Goal: Task Accomplishment & Management: Manage account settings

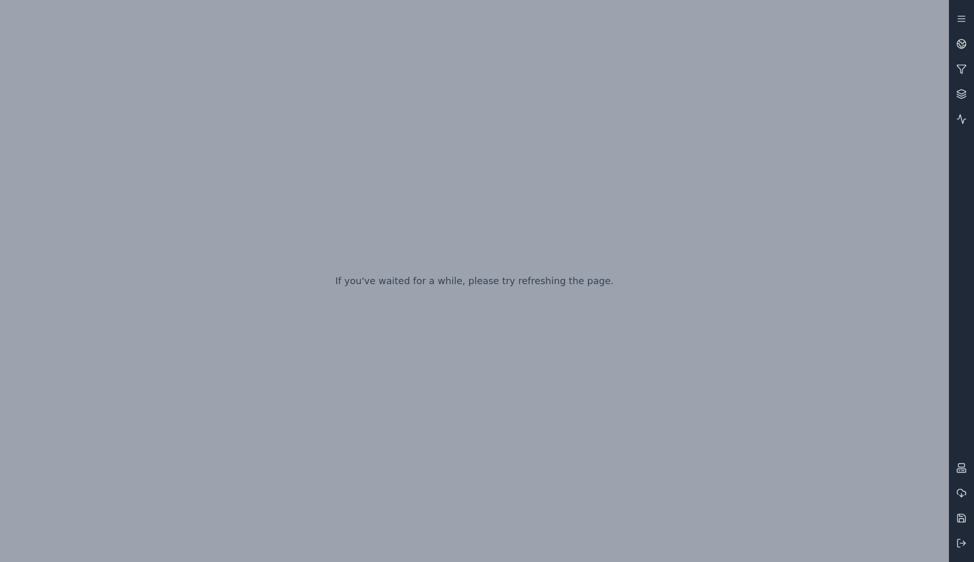
click at [536, 144] on div "If you've waited for a while, please try refreshing the page." at bounding box center [474, 281] width 949 height 562
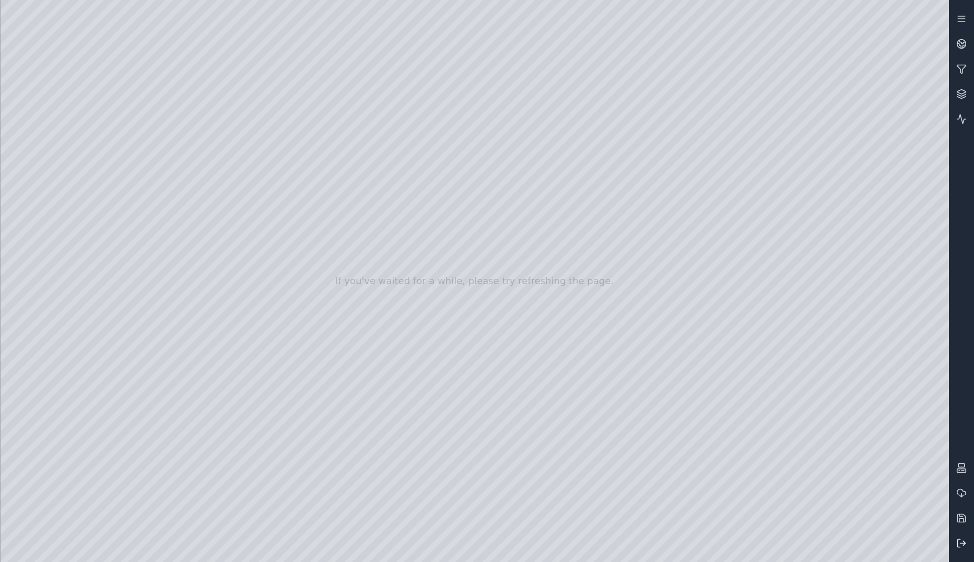
click at [957, 541] on icon at bounding box center [962, 543] width 10 height 10
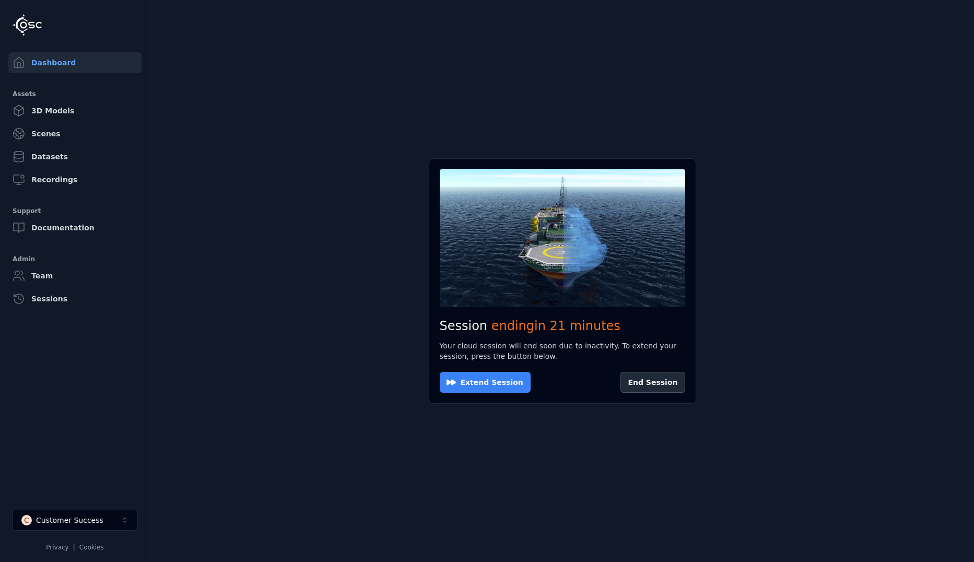
click at [492, 381] on button "Extend Session" at bounding box center [485, 382] width 91 height 21
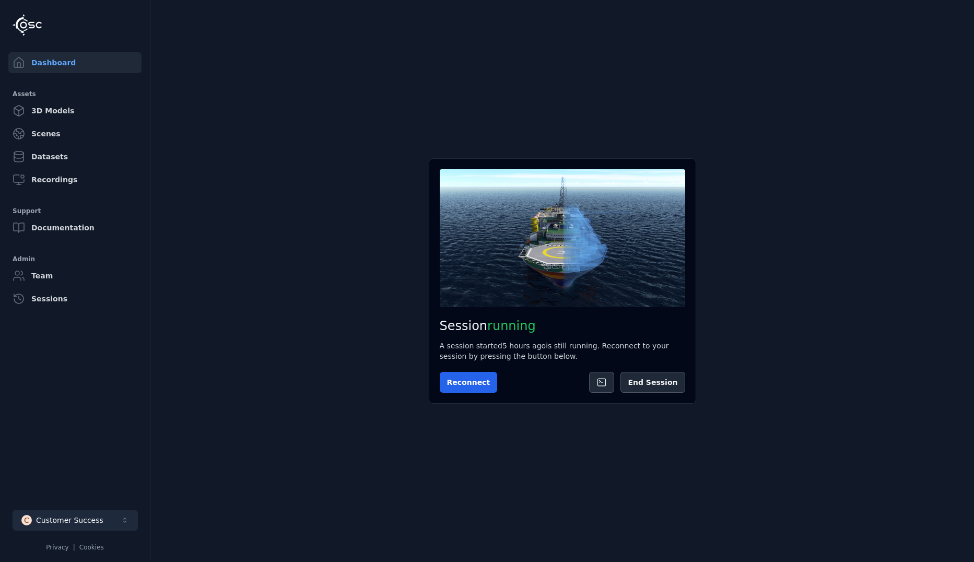
click at [52, 520] on div "Customer Success" at bounding box center [69, 520] width 67 height 10
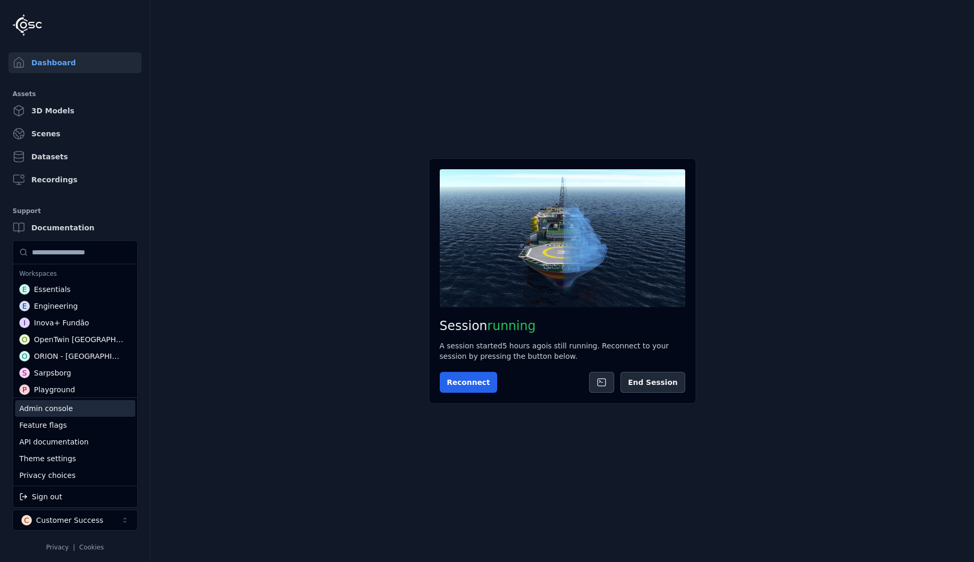
click at [82, 405] on div "Admin console" at bounding box center [75, 408] width 120 height 17
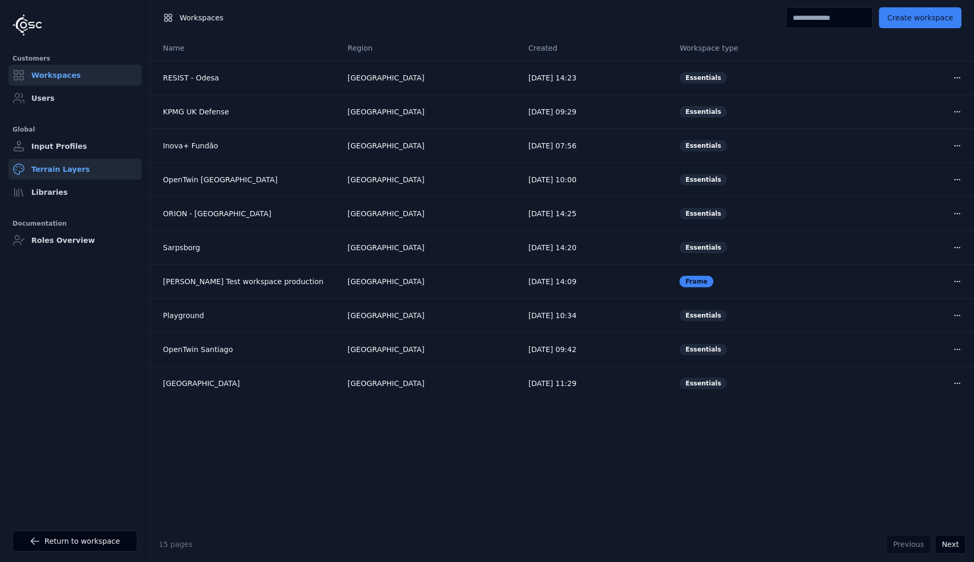
click at [49, 174] on link "Terrain Layers" at bounding box center [74, 169] width 133 height 21
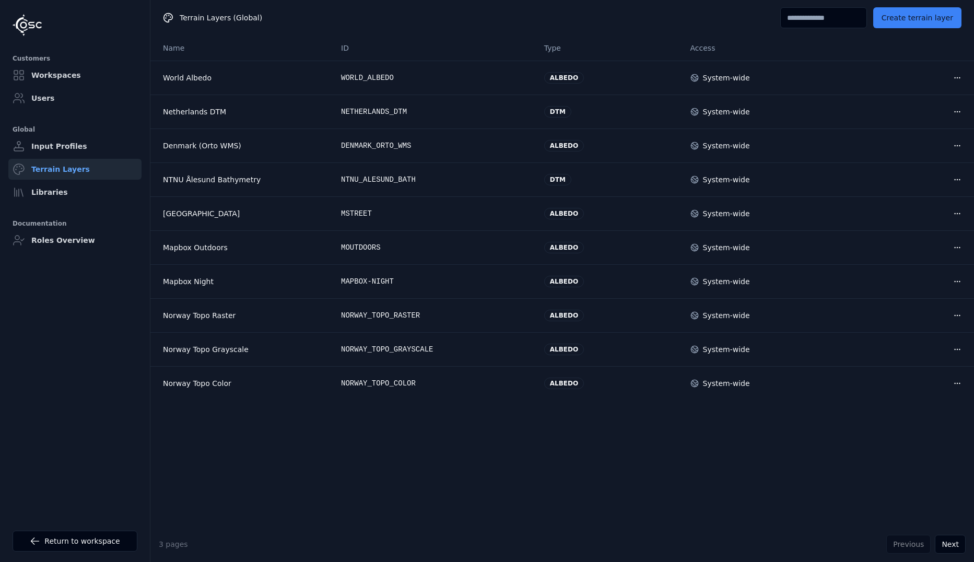
click at [820, 17] on input at bounding box center [824, 17] width 87 height 21
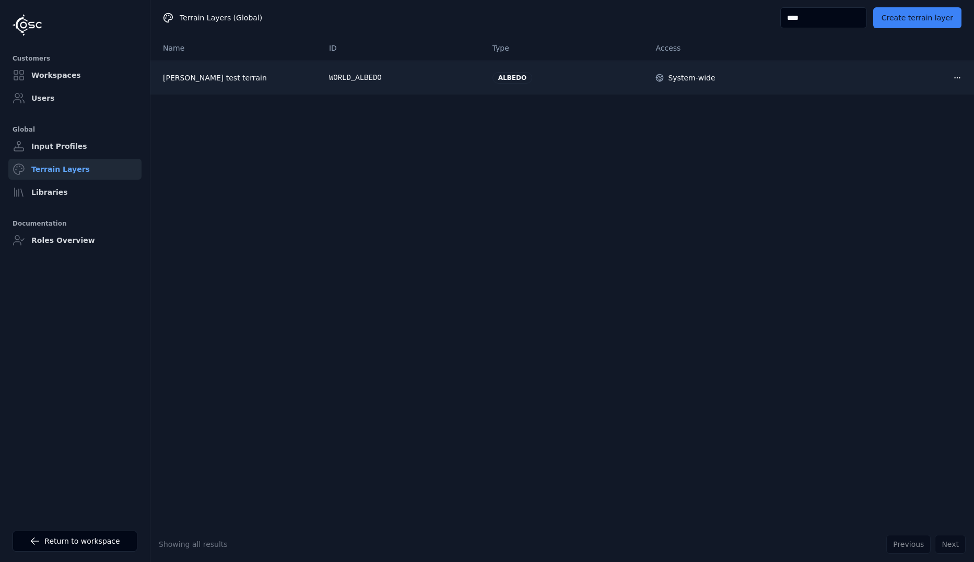
type input "****"
click at [273, 79] on div "[PERSON_NAME] test terrain" at bounding box center [237, 78] width 149 height 10
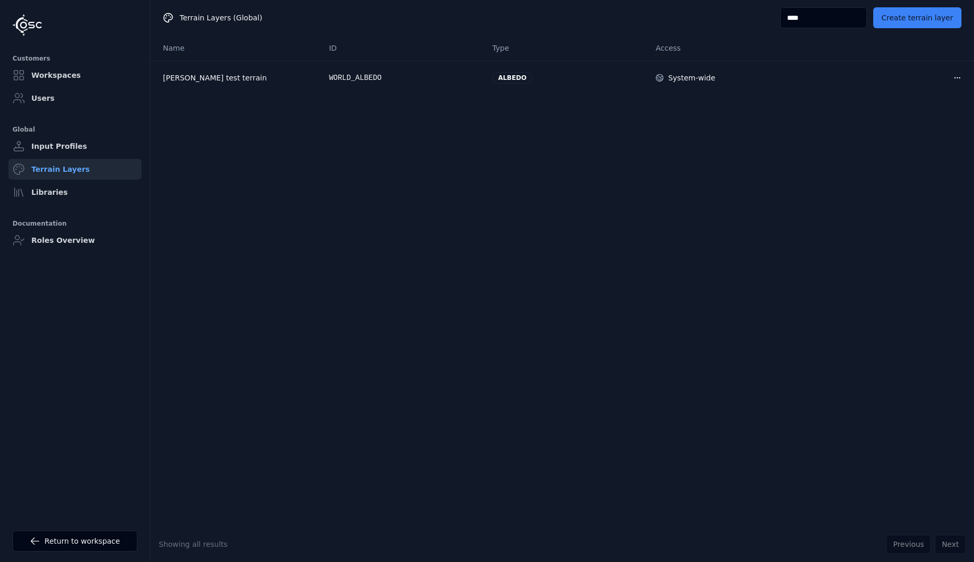
drag, startPoint x: 588, startPoint y: 174, endPoint x: 647, endPoint y: 168, distance: 59.3
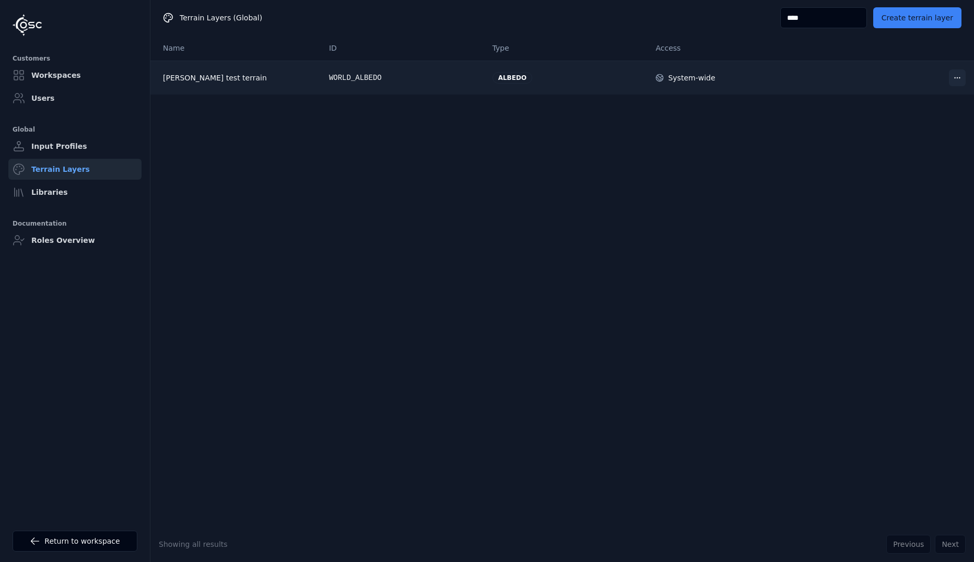
click at [953, 76] on html "Customers Workspaces Users Global Input Profiles Terrain Layers Libraries Docum…" at bounding box center [487, 281] width 974 height 562
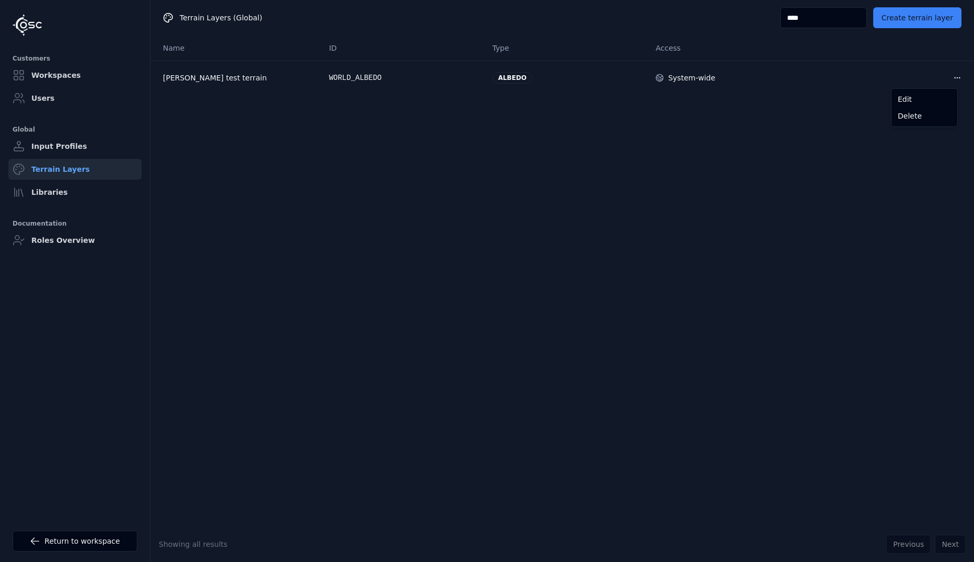
click at [741, 166] on html "Customers Workspaces Users Global Input Profiles Terrain Layers Libraries Docum…" at bounding box center [487, 281] width 974 height 562
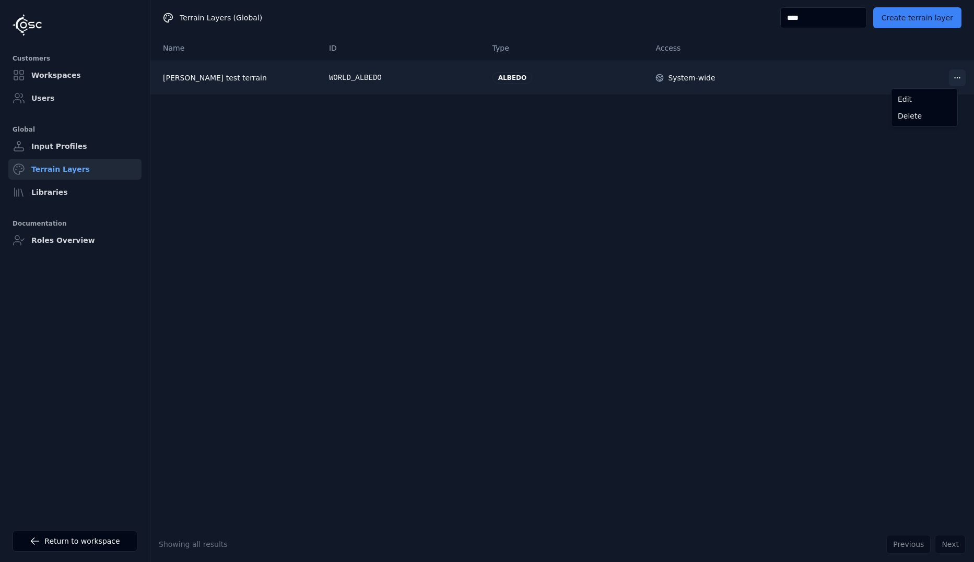
click at [951, 77] on html "Customers Workspaces Users Global Input Profiles Terrain Layers Libraries Docum…" at bounding box center [487, 281] width 974 height 562
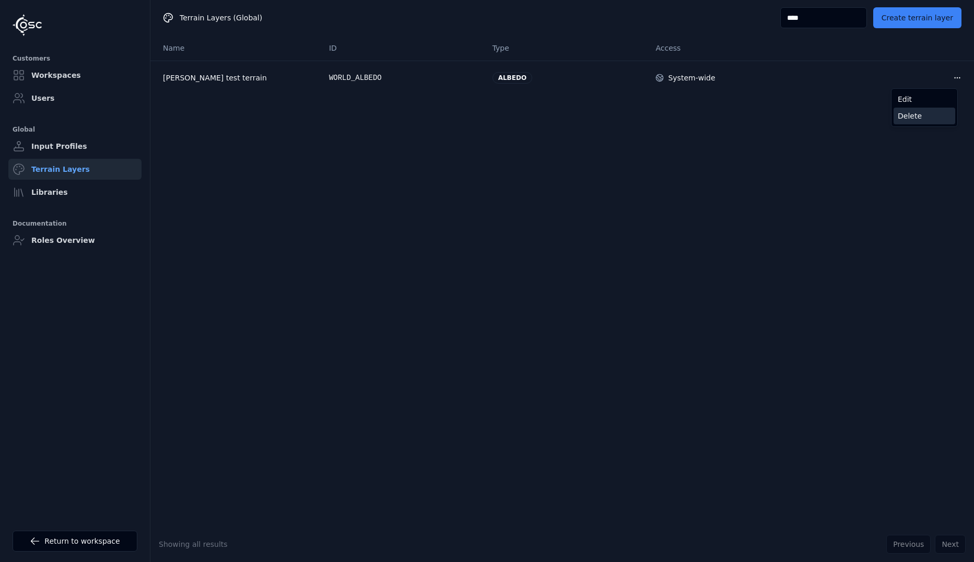
click at [916, 115] on div "Delete" at bounding box center [925, 116] width 62 height 17
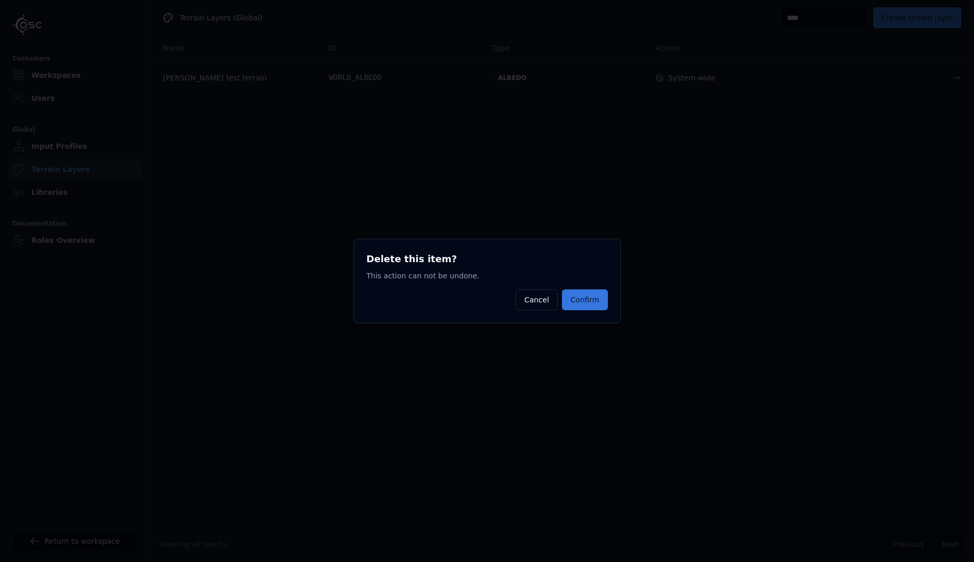
click at [589, 297] on button "Confirm" at bounding box center [584, 299] width 45 height 21
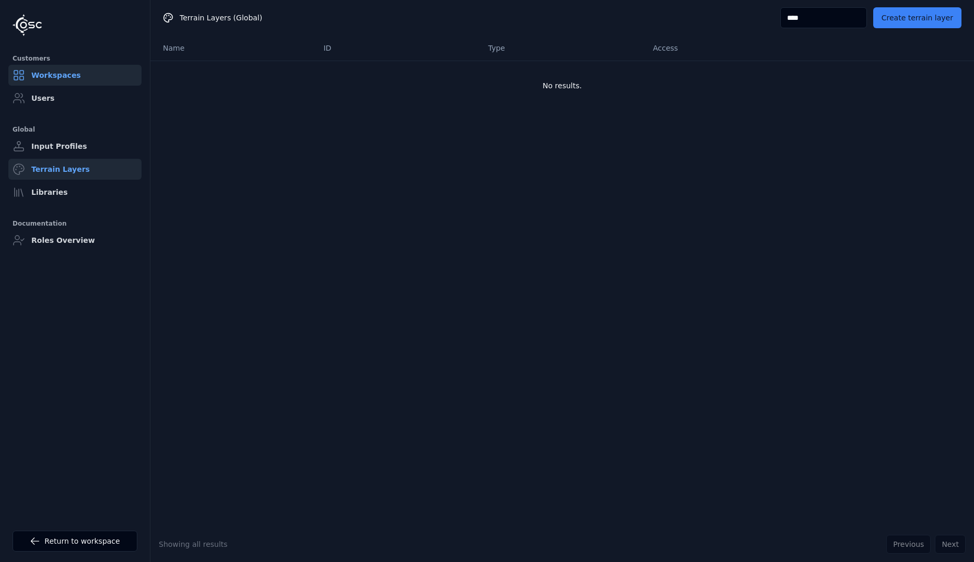
click at [53, 77] on link "Workspaces" at bounding box center [74, 75] width 133 height 21
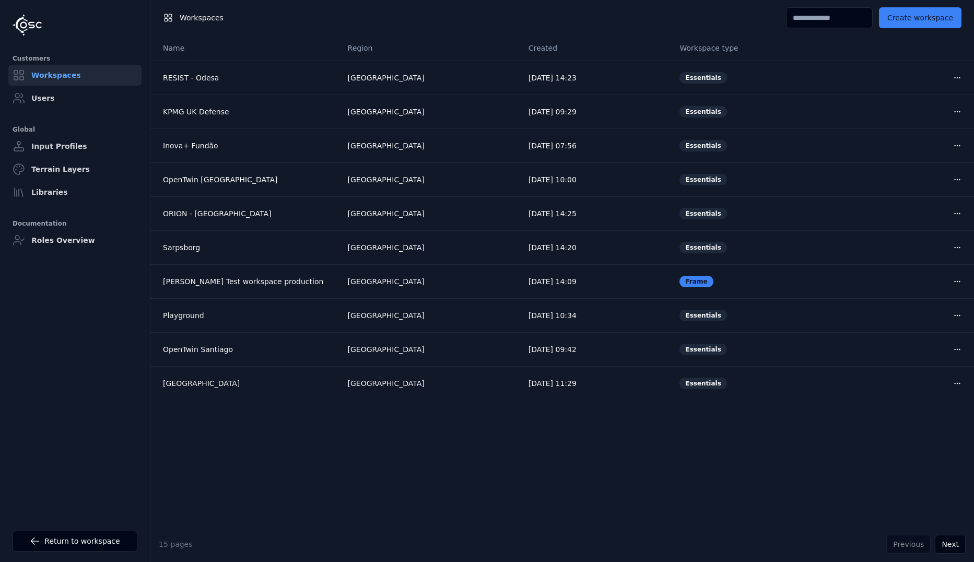
click at [31, 24] on img at bounding box center [27, 25] width 29 height 22
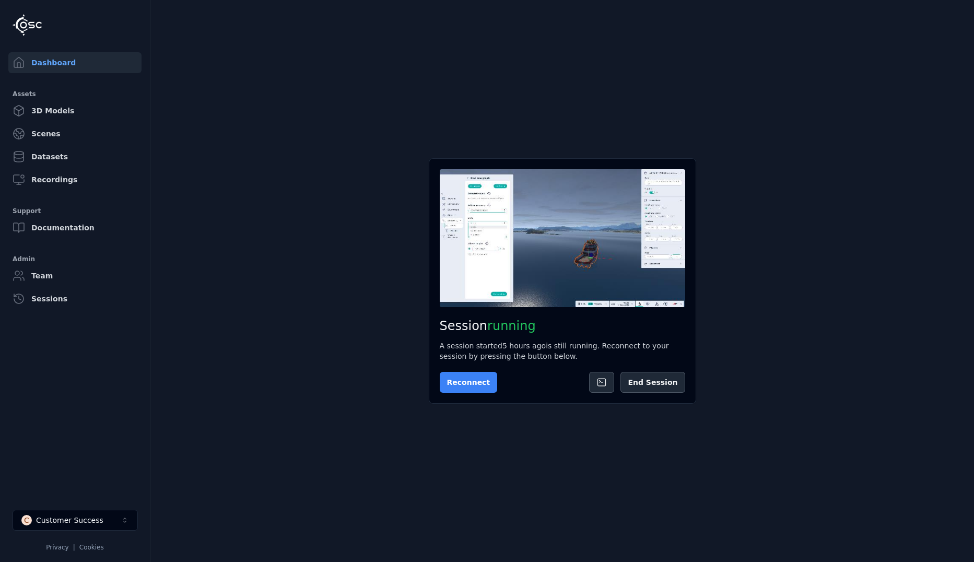
click at [459, 381] on button "Reconnect" at bounding box center [469, 382] width 58 height 21
